Goal: Check status: Check status

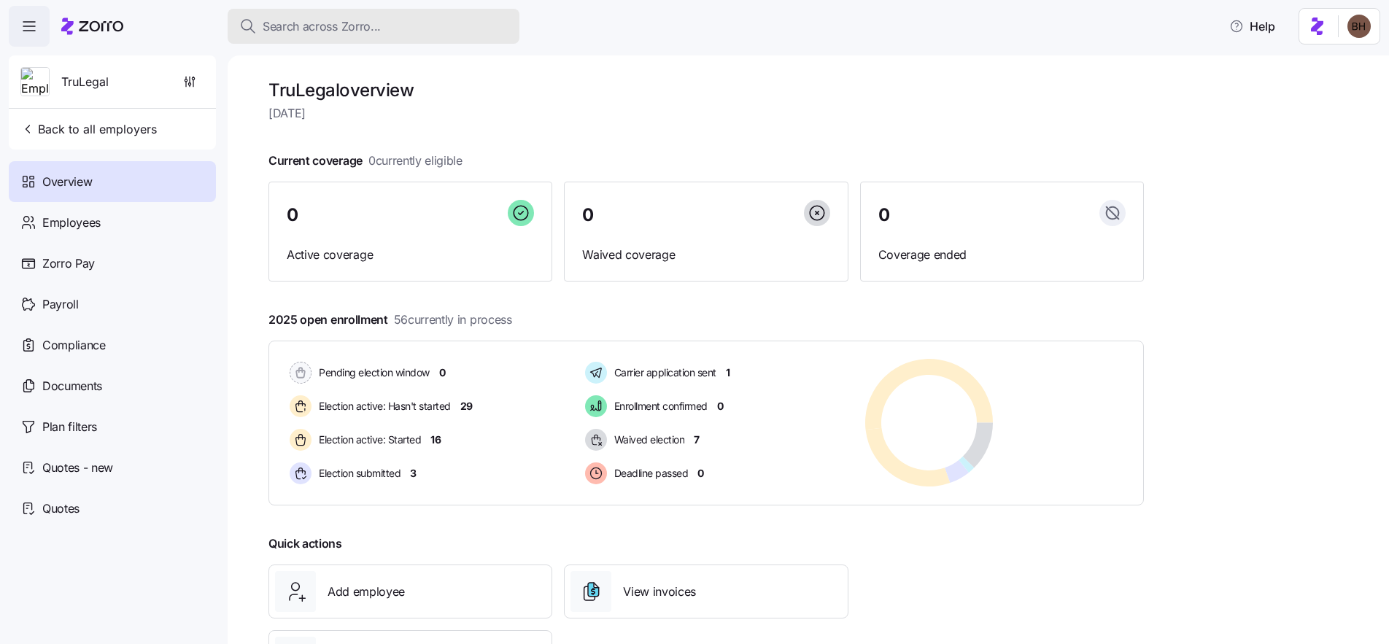
click at [287, 29] on span "Search across Zorro..." at bounding box center [322, 27] width 118 height 18
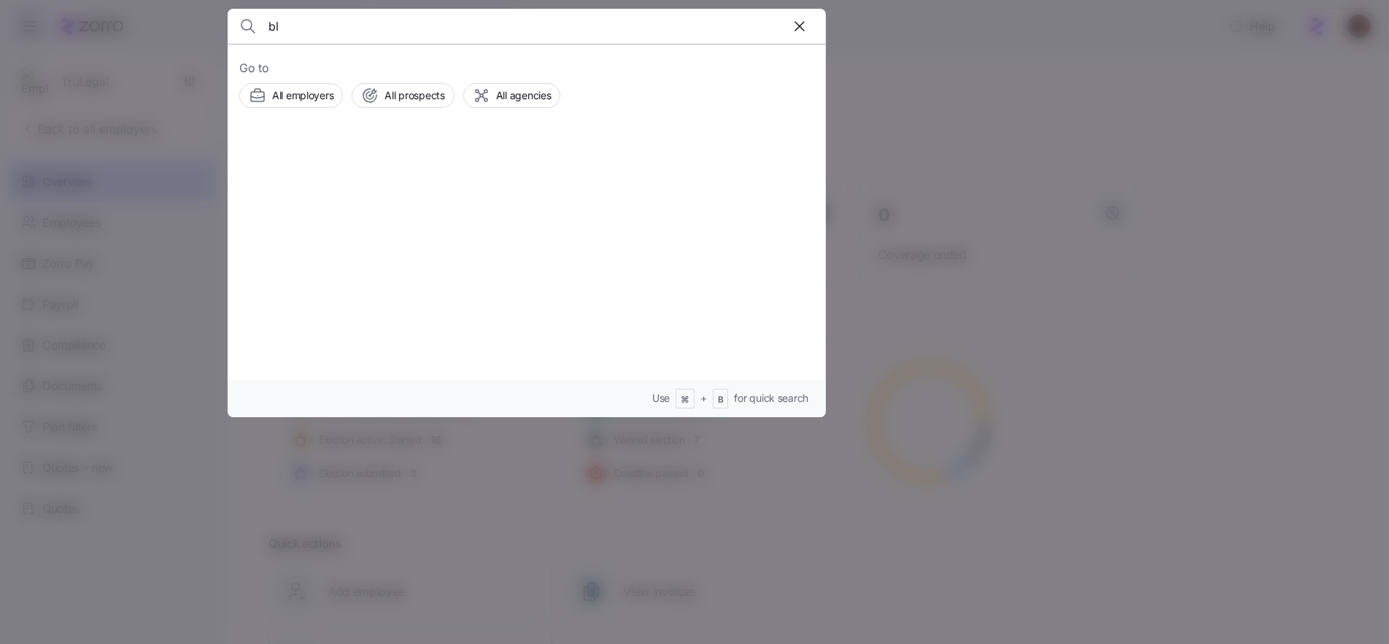
type input "b"
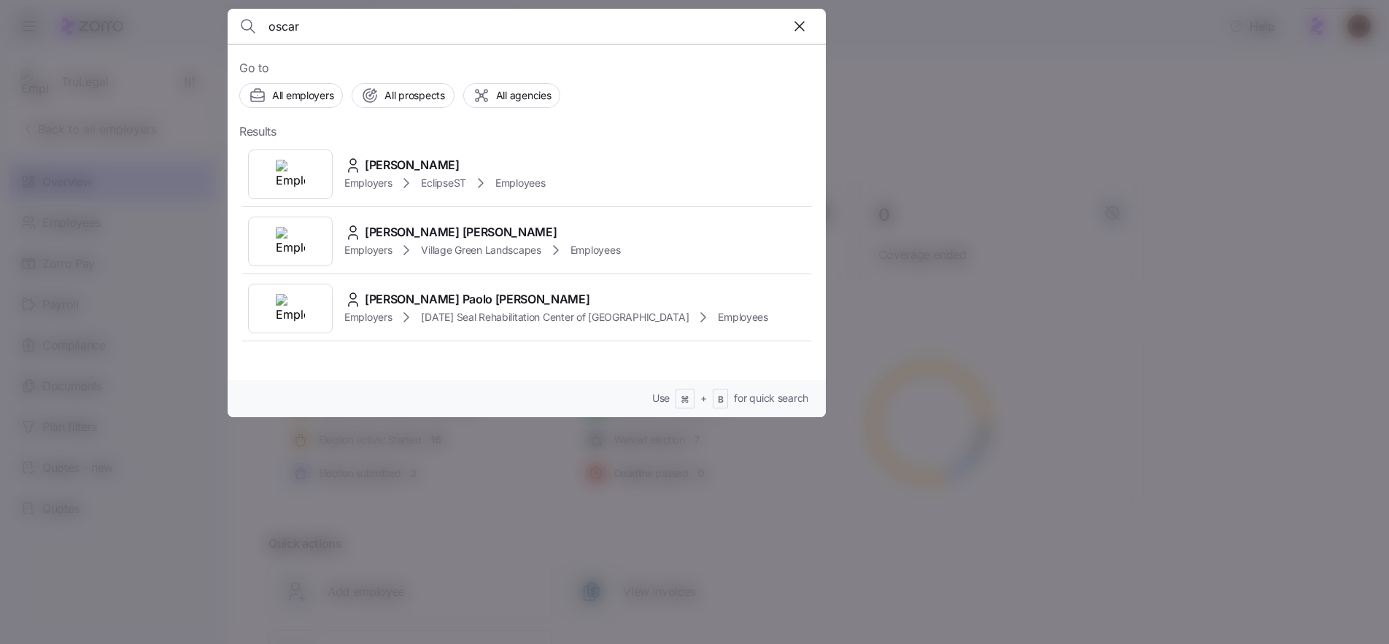
type input "oscar"
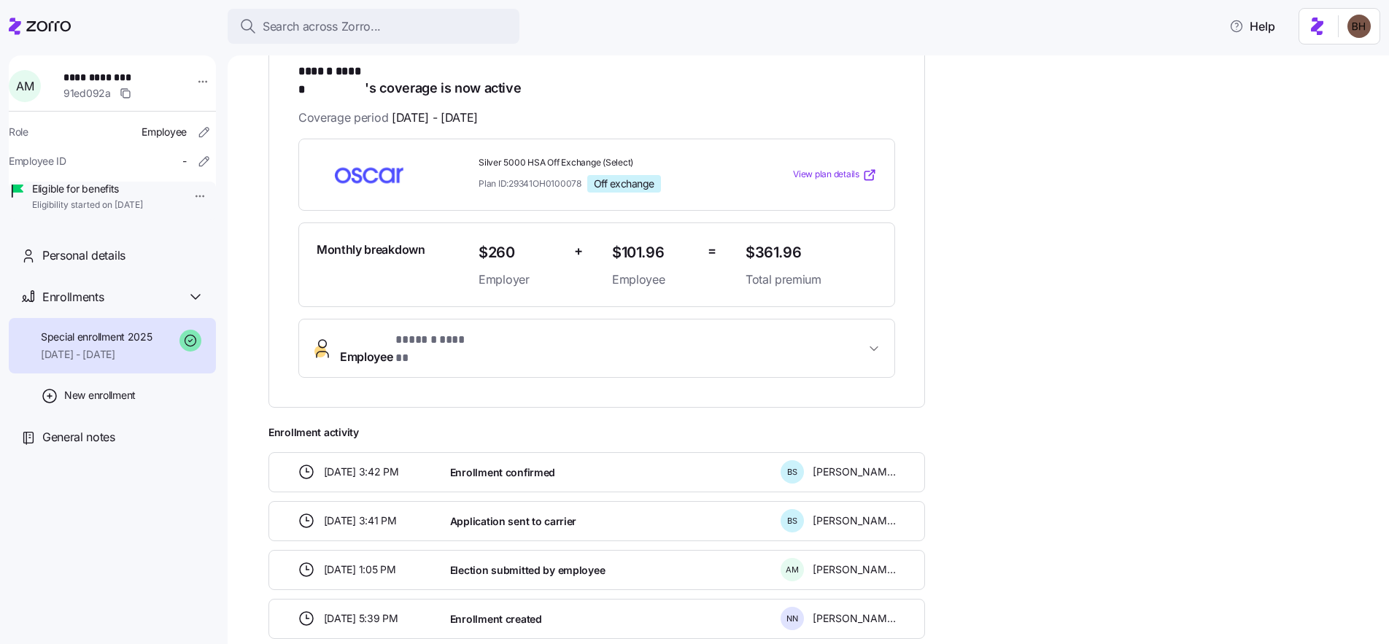
scroll to position [236, 0]
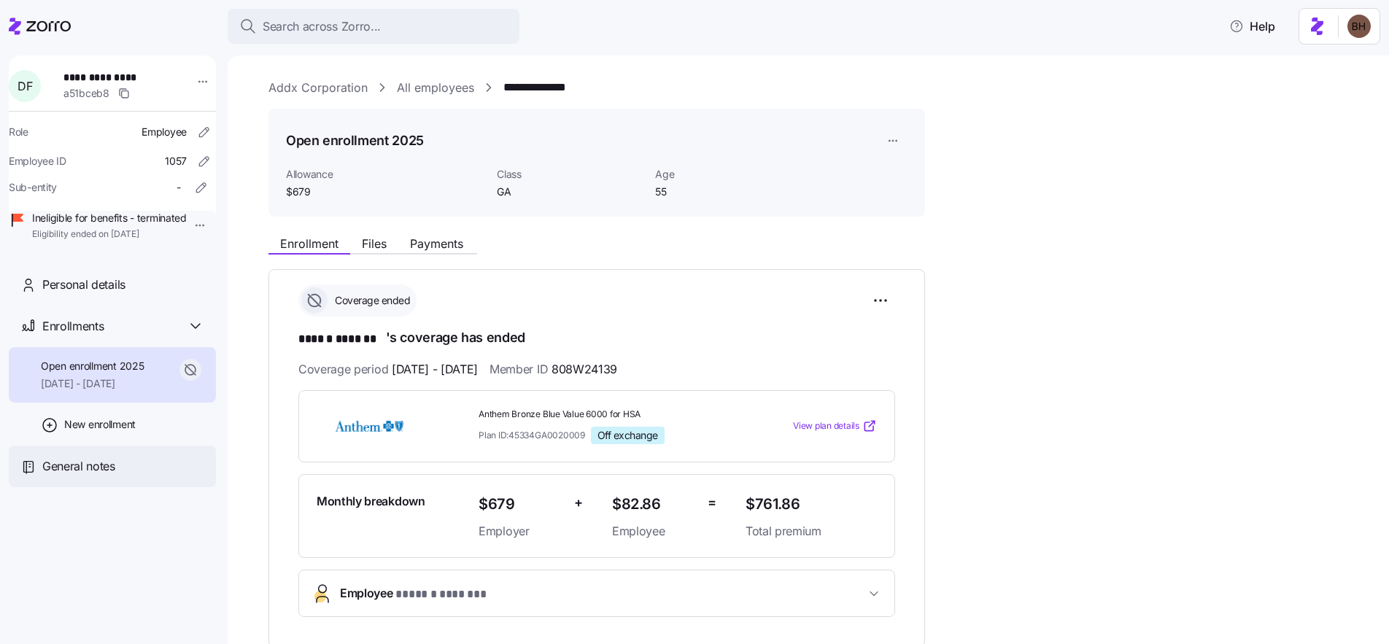
click at [96, 476] on span "General notes" at bounding box center [78, 466] width 73 height 18
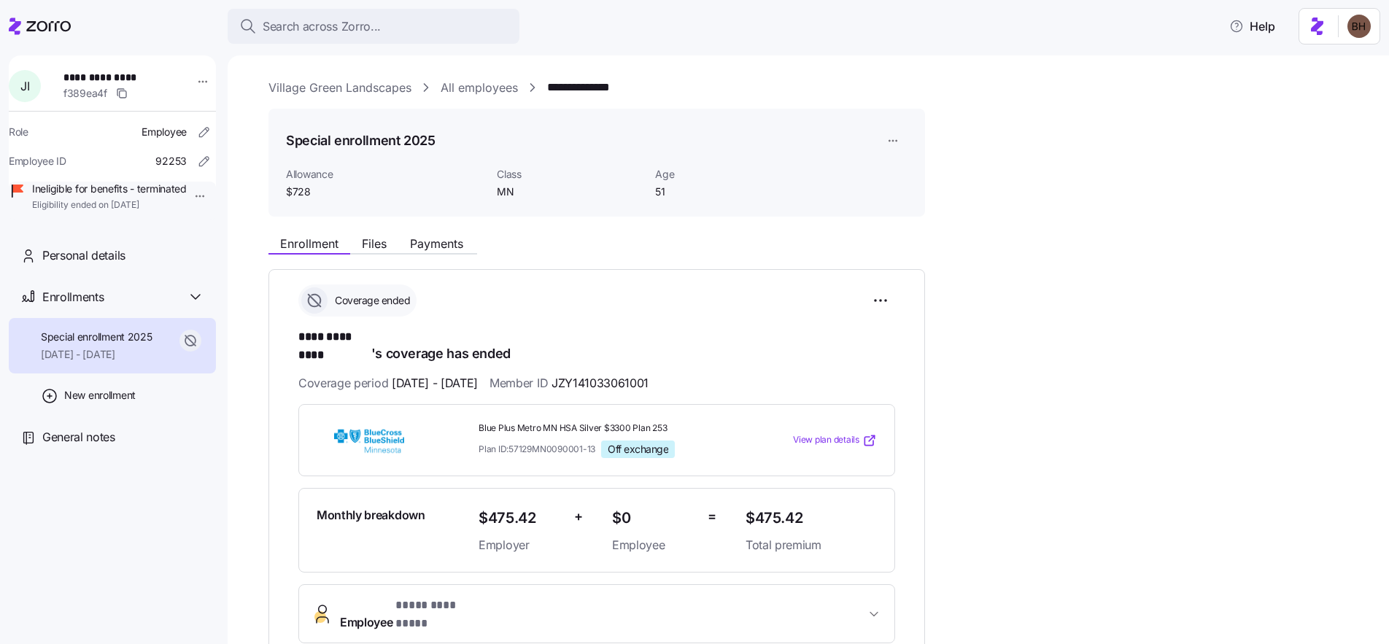
click at [387, 252] on div "Enrollment Files Payments" at bounding box center [372, 246] width 209 height 18
click at [379, 244] on span "Files" at bounding box center [374, 244] width 25 height 12
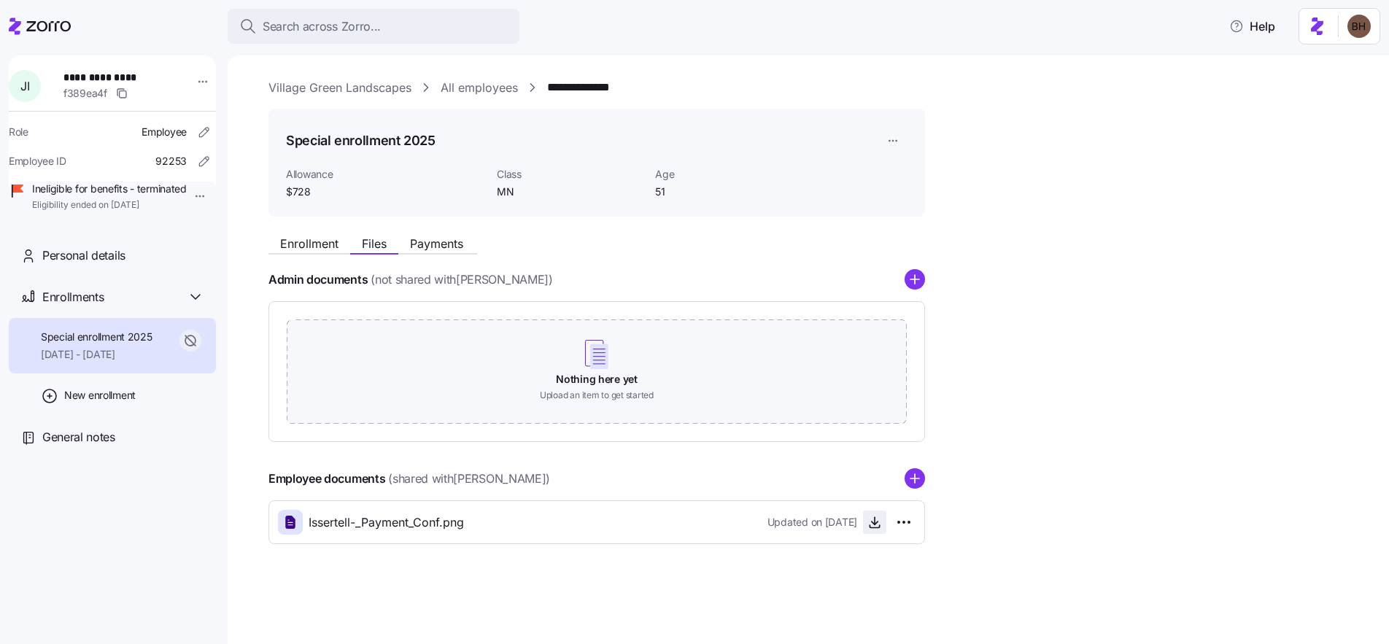
click at [864, 523] on span "button" at bounding box center [875, 522] width 22 height 22
click at [332, 248] on span "Enrollment" at bounding box center [309, 244] width 58 height 12
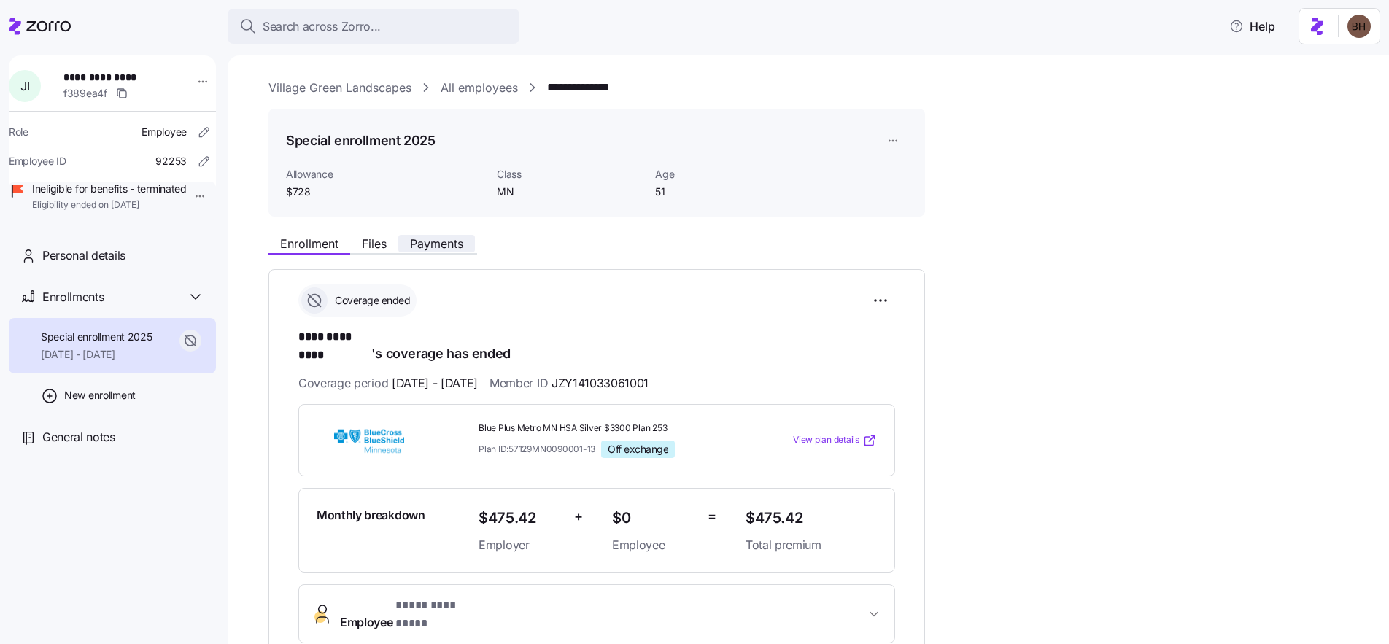
click at [429, 248] on span "Payments" at bounding box center [436, 244] width 53 height 12
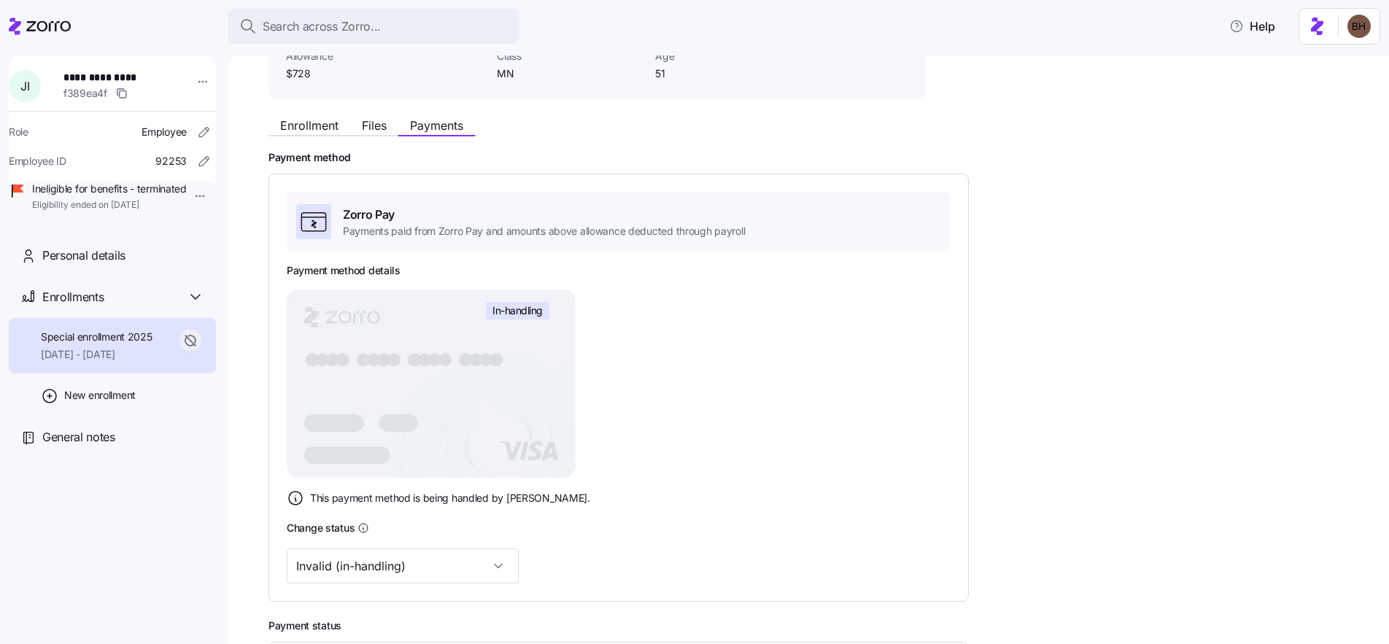
scroll to position [115, 0]
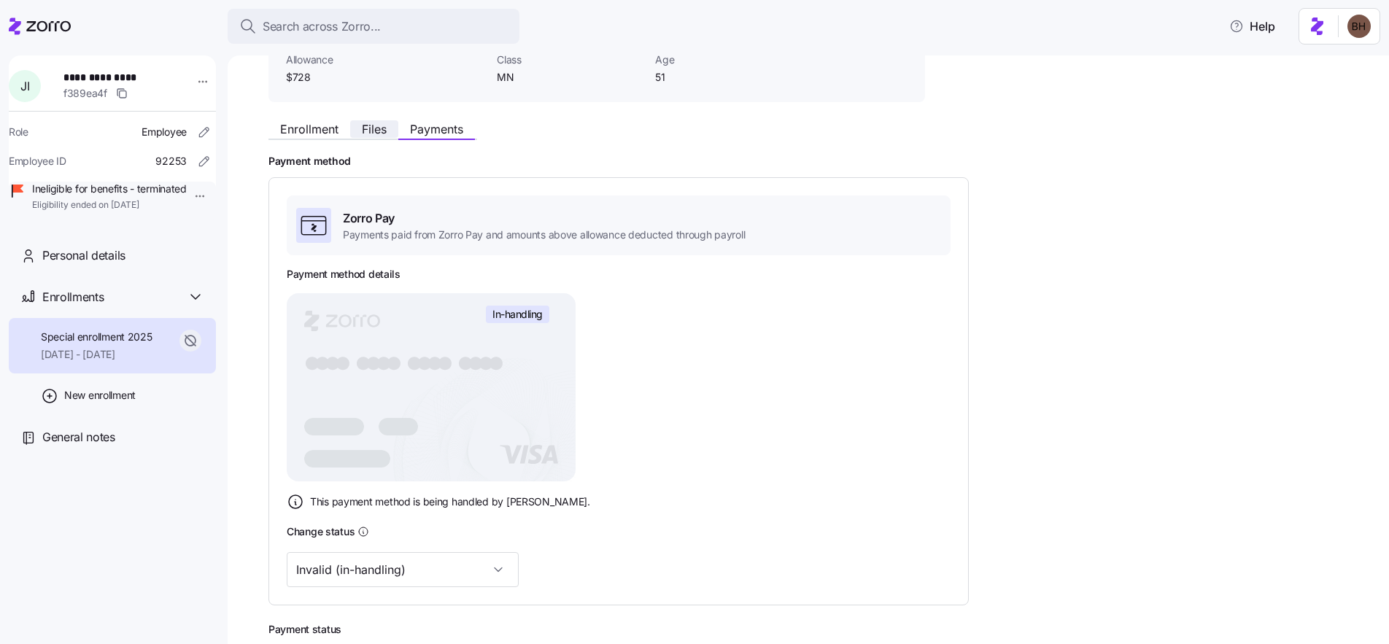
click at [373, 128] on span "Files" at bounding box center [374, 129] width 25 height 12
